Goal: Information Seeking & Learning: Learn about a topic

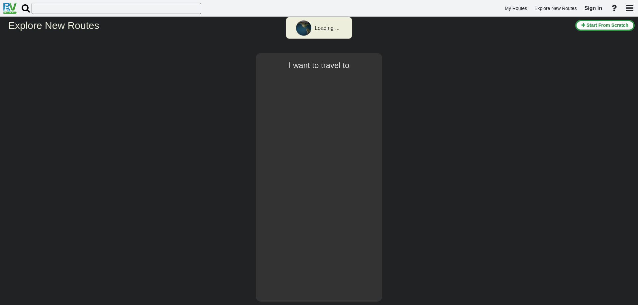
select select "number:1"
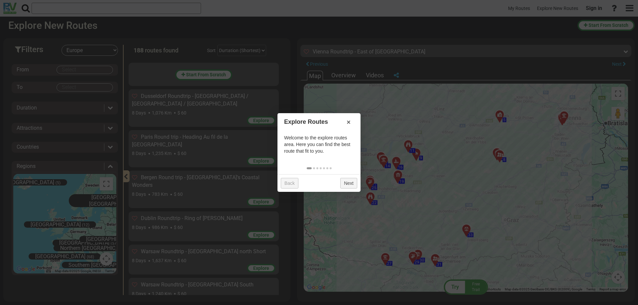
scroll to position [2600, 0]
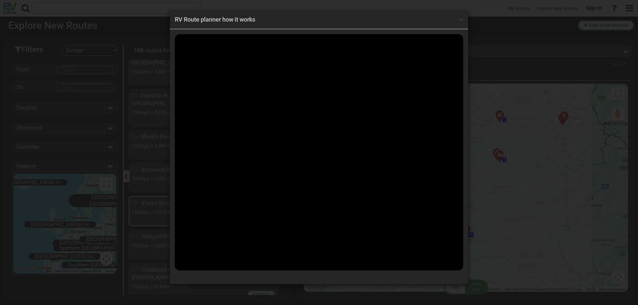
click at [463, 20] on span "×" at bounding box center [462, 18] width 4 height 8
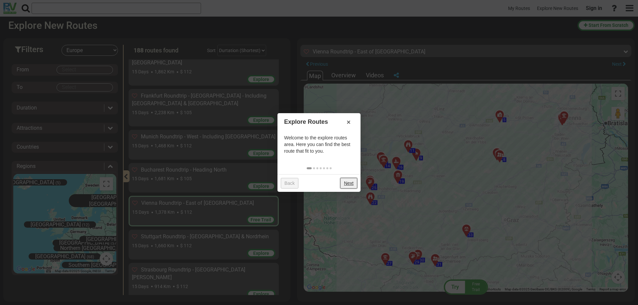
click at [347, 182] on link "Next" at bounding box center [348, 183] width 17 height 11
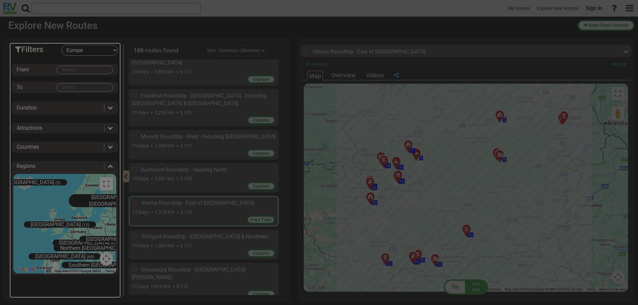
click at [347, 182] on div at bounding box center [319, 152] width 638 height 305
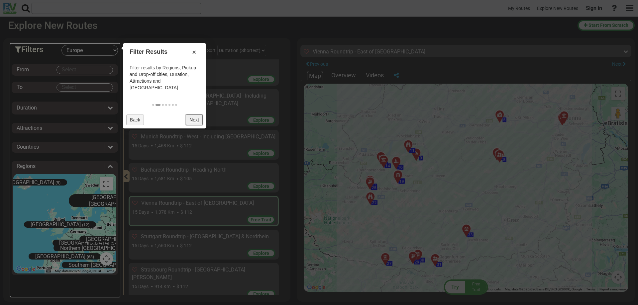
click at [347, 182] on div at bounding box center [319, 152] width 638 height 305
click at [193, 115] on link "Next" at bounding box center [194, 120] width 17 height 11
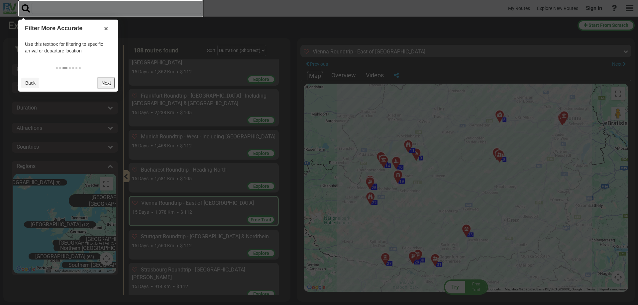
click at [109, 82] on link "Next" at bounding box center [106, 83] width 17 height 11
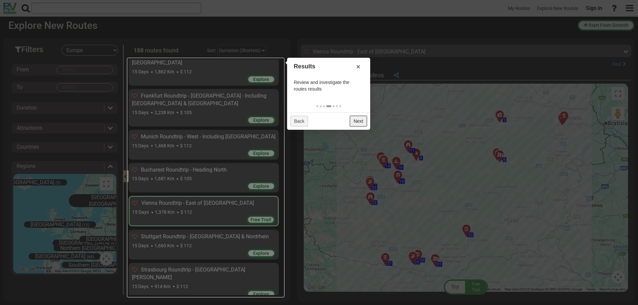
click at [361, 122] on link "Next" at bounding box center [358, 121] width 17 height 11
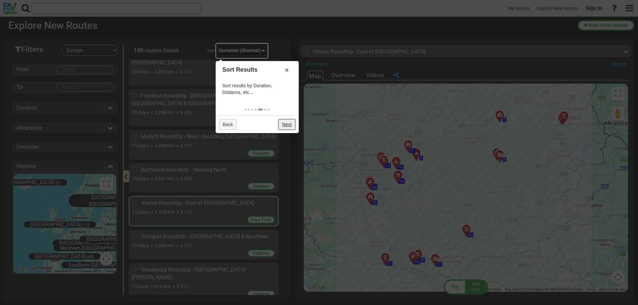
click at [289, 126] on link "Next" at bounding box center [287, 124] width 17 height 11
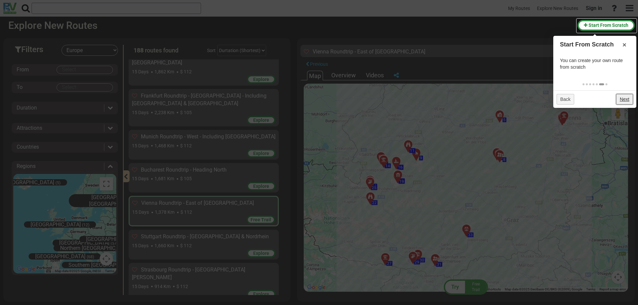
click at [623, 102] on link "Next" at bounding box center [624, 99] width 17 height 11
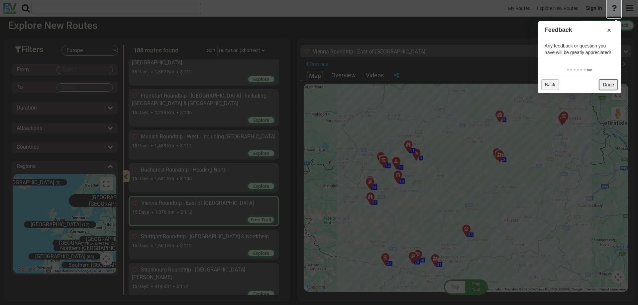
click at [611, 86] on link "Done" at bounding box center [608, 84] width 18 height 11
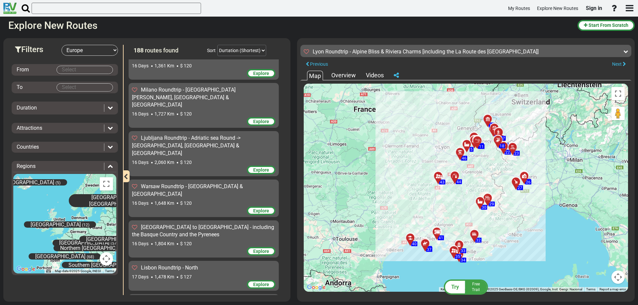
scroll to position [5459, 0]
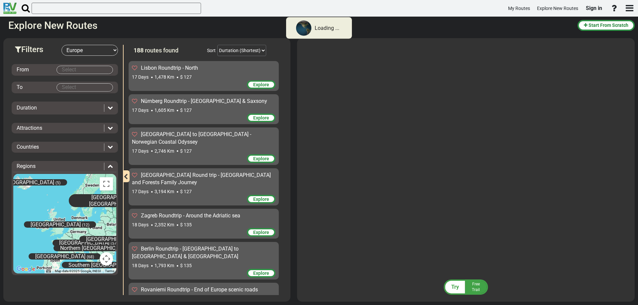
scroll to position [5458, 0]
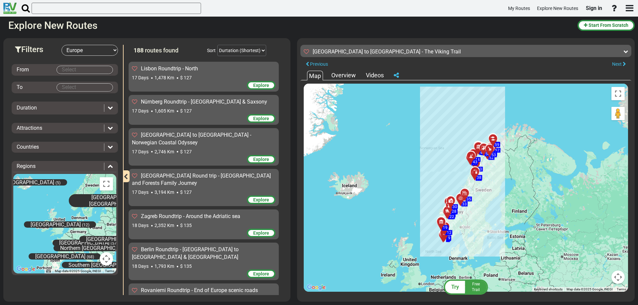
click at [442, 223] on div at bounding box center [443, 225] width 11 height 10
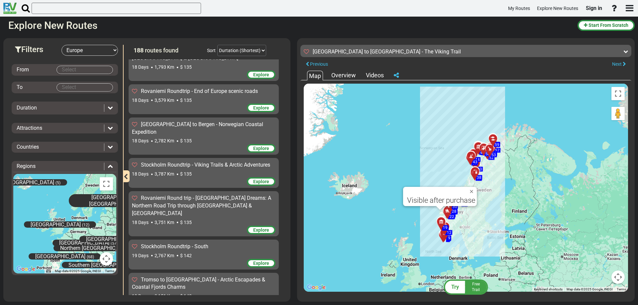
scroll to position [5824, 0]
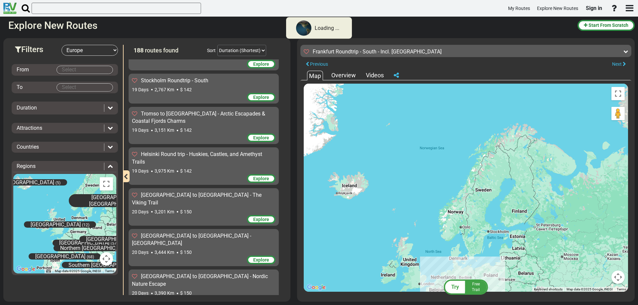
scroll to position [5823, 0]
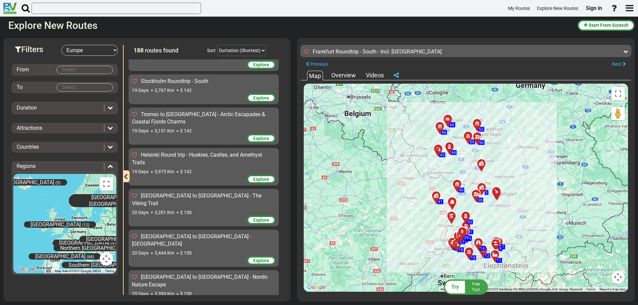
click at [437, 197] on div at bounding box center [438, 199] width 11 height 10
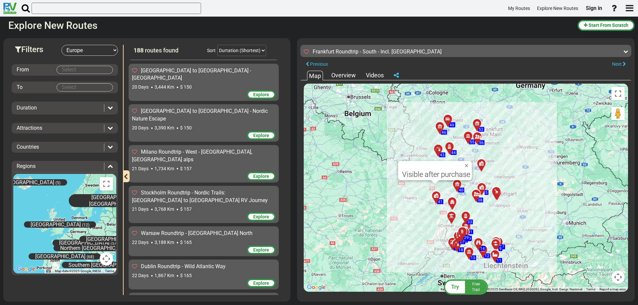
scroll to position [6189, 0]
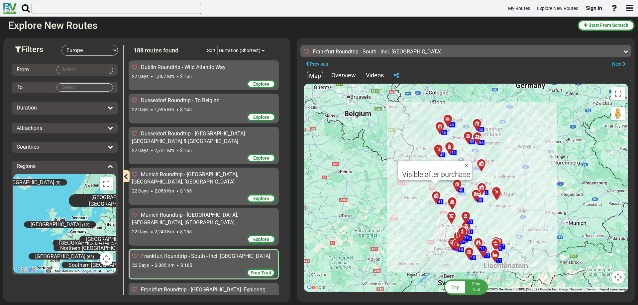
click at [340, 77] on div "Overview" at bounding box center [344, 75] width 28 height 9
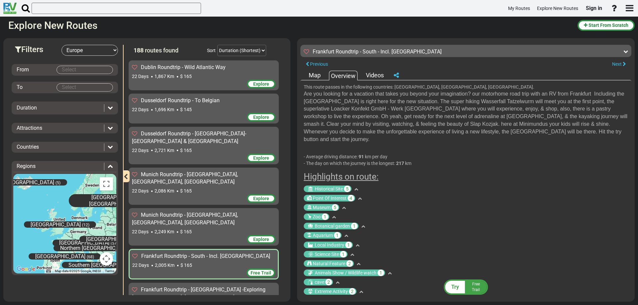
click at [379, 78] on div "Videos" at bounding box center [374, 75] width 21 height 9
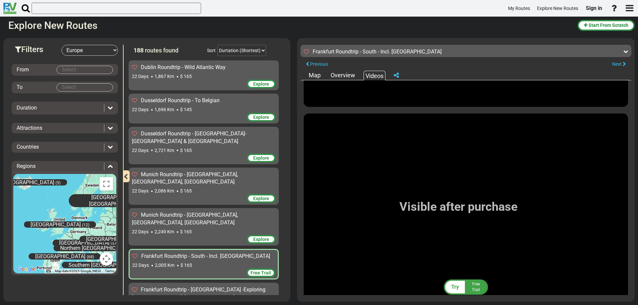
scroll to position [3956, 0]
